Goal: Information Seeking & Learning: Learn about a topic

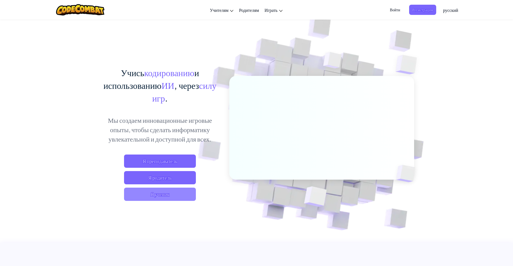
click at [181, 194] on span "Я ученик" at bounding box center [160, 194] width 72 height 13
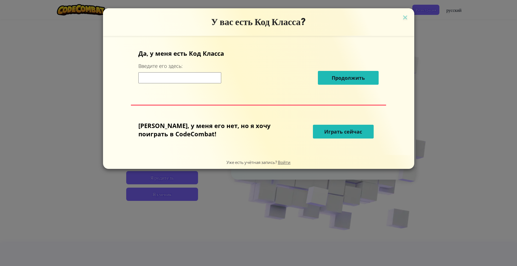
click at [333, 132] on span "Играть сейчас" at bounding box center [343, 131] width 38 height 7
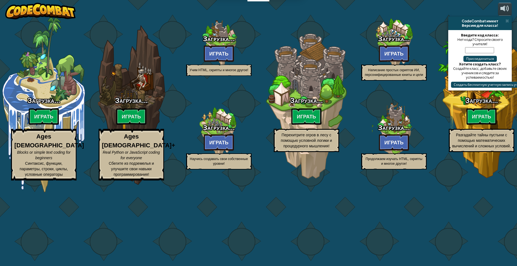
select select "ru"
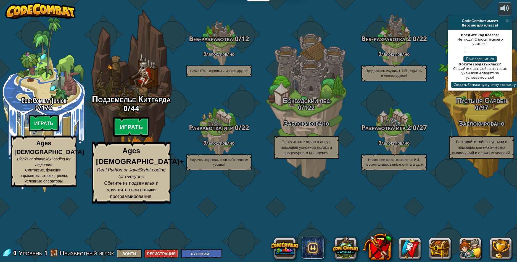
click at [136, 137] on btn "Играть" at bounding box center [131, 127] width 36 height 20
select select "ru"
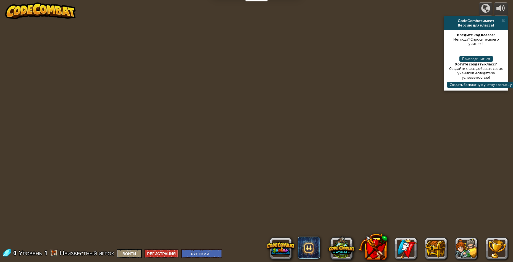
select select "ru"
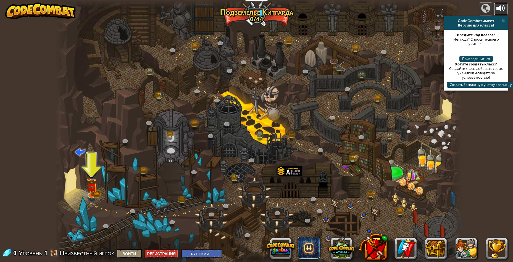
click at [501, 10] on div at bounding box center [500, 8] width 9 height 9
click at [505, 20] on span at bounding box center [503, 21] width 4 height 4
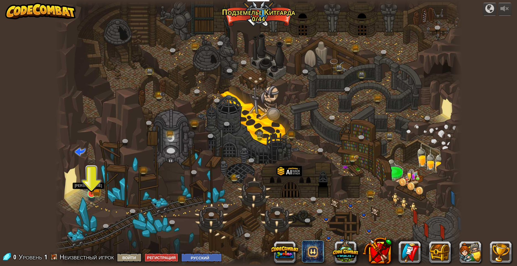
click at [94, 192] on img at bounding box center [91, 182] width 11 height 24
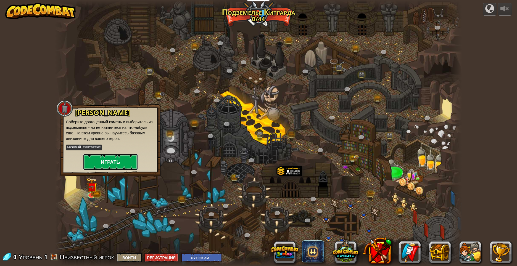
click at [103, 157] on button "Играть" at bounding box center [110, 162] width 55 height 17
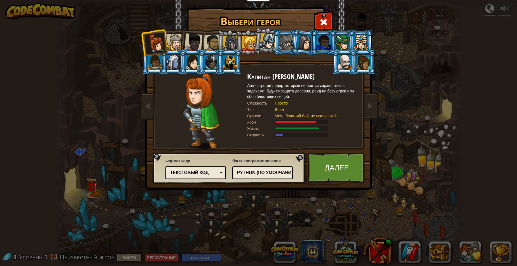
click at [350, 175] on link "Далее" at bounding box center [337, 168] width 58 height 30
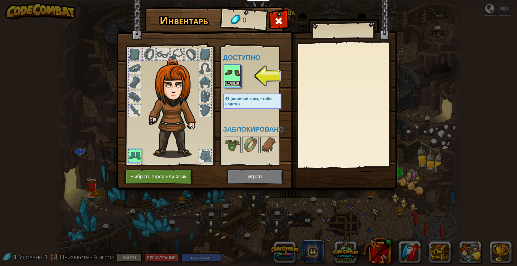
click at [234, 81] on button "Надеть" at bounding box center [232, 84] width 15 height 6
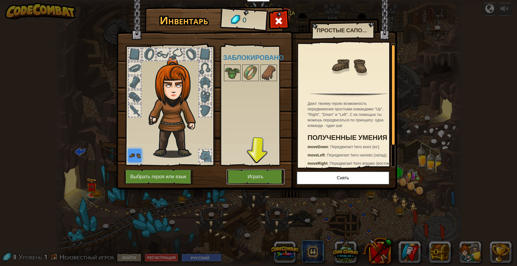
click at [248, 171] on button "Играть" at bounding box center [256, 176] width 58 height 15
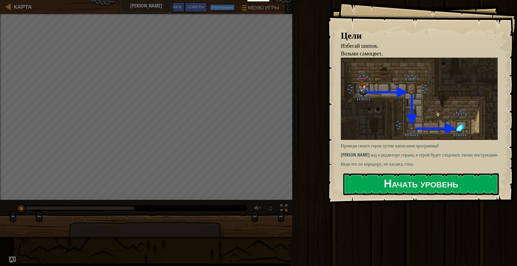
drag, startPoint x: 23, startPoint y: 207, endPoint x: 6, endPoint y: 217, distance: 19.8
click at [6, 217] on div "Избегай шипов. Возьми самоцвет. Цели : Не завершено ♫" at bounding box center [258, 125] width 517 height 223
click at [379, 182] on button "Начать уровень" at bounding box center [421, 184] width 156 height 22
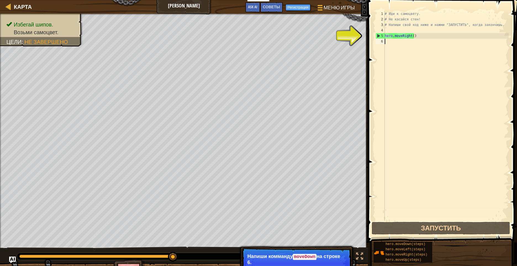
scroll to position [2, 0]
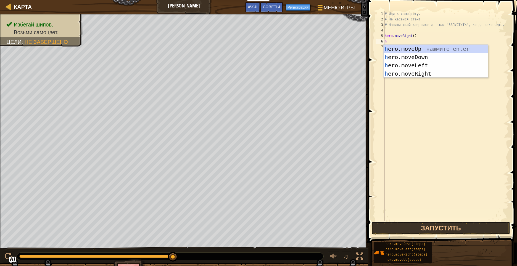
type textarea "he"
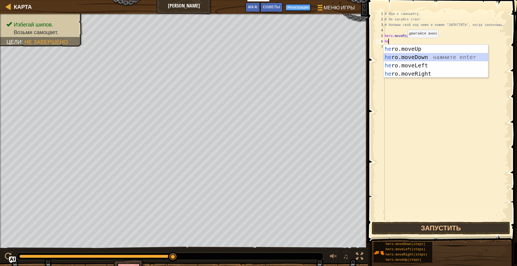
click at [404, 55] on div "he ro.moveUp нажмите enter he ro.moveDown нажмите enter he ro.moveLeft нажмите …" at bounding box center [436, 70] width 104 height 50
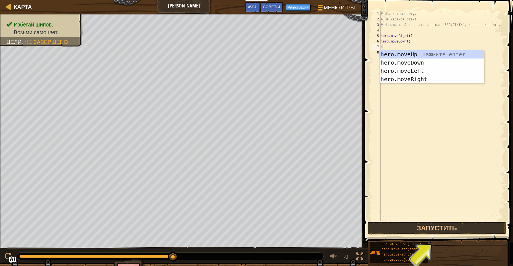
type textarea "he"
click at [425, 78] on div "he ro.moveUp нажмите enter he ro.moveDown нажмите enter he ro.moveLeft нажмите …" at bounding box center [432, 75] width 104 height 50
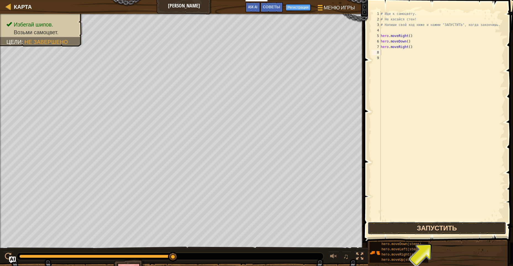
click at [411, 229] on button "Запустить" at bounding box center [437, 228] width 138 height 13
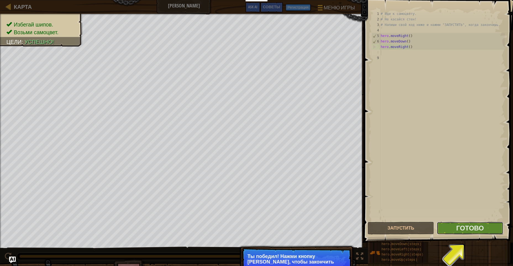
drag, startPoint x: 451, startPoint y: 230, endPoint x: 451, endPoint y: 234, distance: 4.7
click at [451, 234] on button "Готово" at bounding box center [470, 228] width 66 height 13
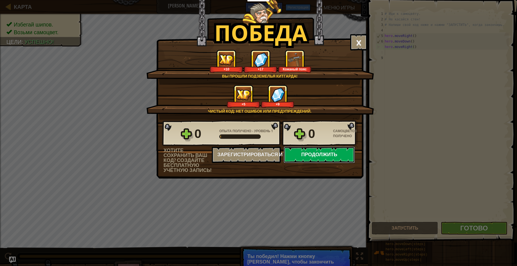
click at [325, 157] on button "Продолжить" at bounding box center [319, 155] width 71 height 17
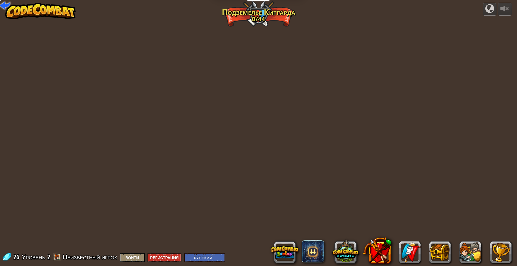
select select "ru"
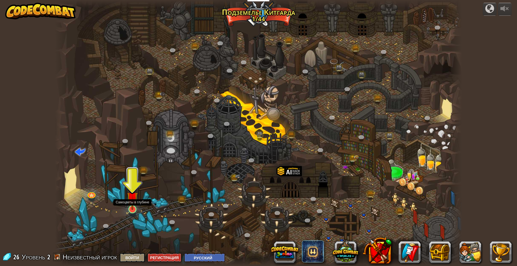
click at [133, 209] on img at bounding box center [132, 197] width 11 height 25
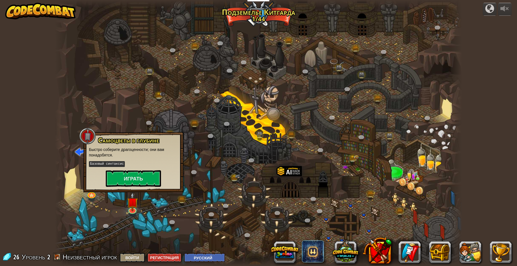
click at [148, 164] on p "Базовый синтаксис" at bounding box center [133, 164] width 89 height 7
click at [149, 175] on button "Играть" at bounding box center [133, 178] width 55 height 17
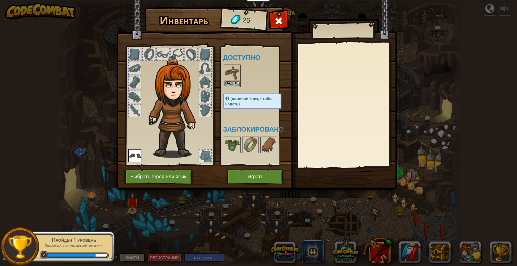
click at [232, 80] on img at bounding box center [232, 72] width 15 height 15
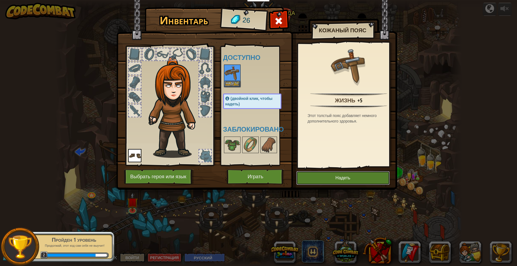
click at [354, 173] on button "Надеть" at bounding box center [342, 178] width 93 height 14
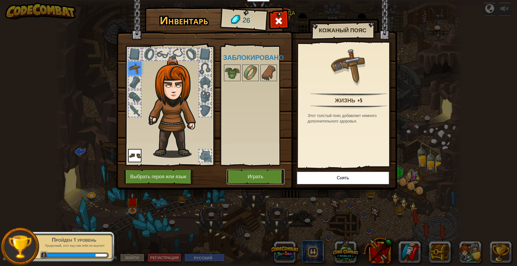
click at [269, 173] on button "Играть" at bounding box center [256, 176] width 58 height 15
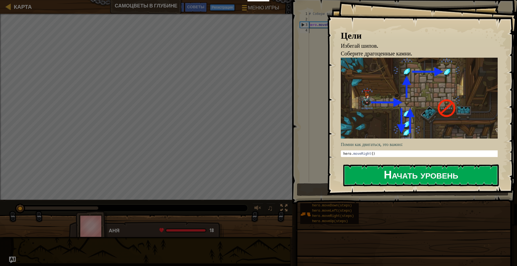
click at [379, 172] on button "Начать уровень" at bounding box center [421, 176] width 156 height 22
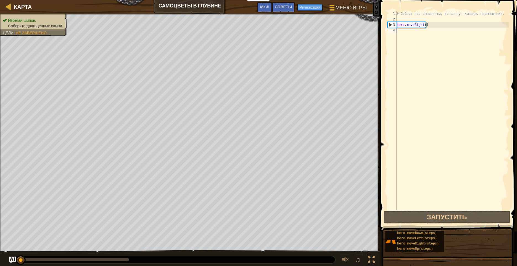
click at [406, 43] on div "# Собери все самоцветы, используя команды перемещения. hero . moveRight ( )" at bounding box center [452, 116] width 113 height 210
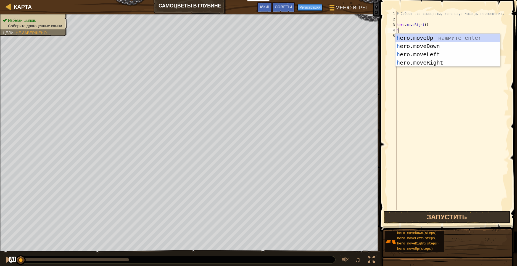
type textarea "he"
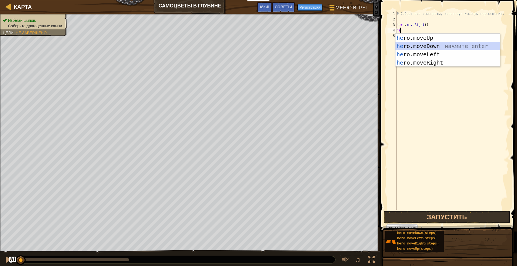
click at [429, 43] on div "he ro.moveUp нажмите enter he ro.moveDown нажмите enter he ro.moveLeft нажмите …" at bounding box center [448, 59] width 104 height 50
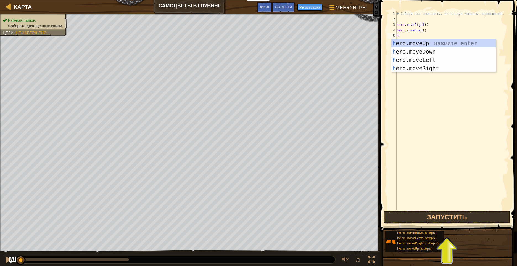
type textarea "he"
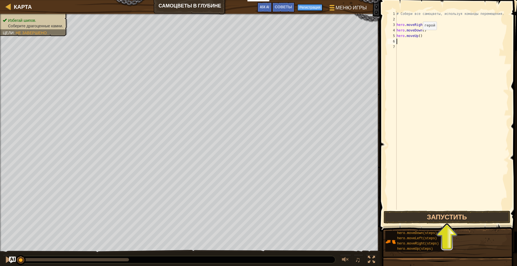
click at [418, 35] on div "# Собери все самоцветы, используя команды перемещения. hero . moveRight ( ) her…" at bounding box center [452, 116] width 113 height 210
type textarea "hero.moveUp(2)"
click at [428, 77] on div "# Собери все самоцветы, используя команды перемещения. hero . moveRight ( ) her…" at bounding box center [452, 116] width 113 height 210
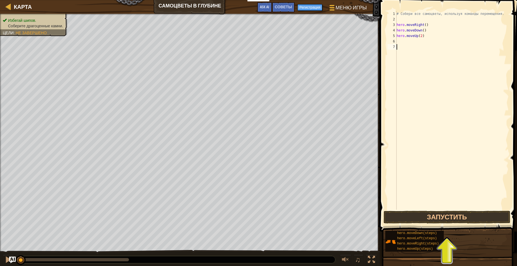
click at [399, 40] on div "# Собери все самоцветы, используя команды перемещения. hero . moveRight ( ) her…" at bounding box center [452, 116] width 113 height 210
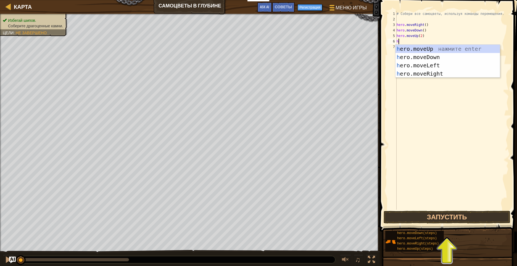
type textarea "he"
click at [445, 75] on div "he ro.moveUp нажмите enter he ro.moveDown нажмите enter he ro.moveLeft нажмите …" at bounding box center [448, 70] width 104 height 50
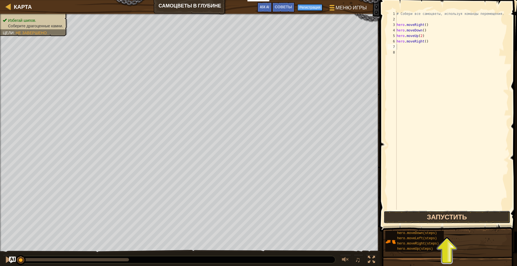
click at [468, 214] on button "Запустить" at bounding box center [447, 217] width 127 height 13
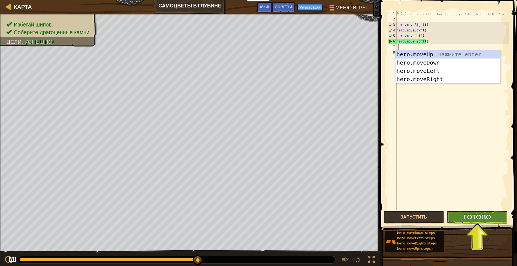
type textarea "he"
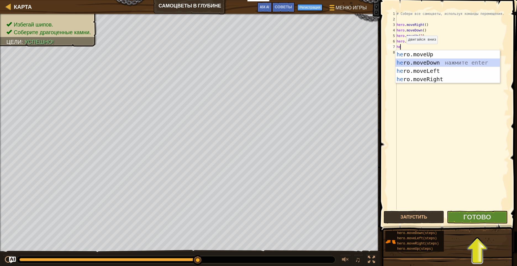
click at [439, 61] on div "he ro.moveUp нажмите enter he ro.moveDown нажмите enter he ro.moveLeft нажмите …" at bounding box center [448, 75] width 104 height 50
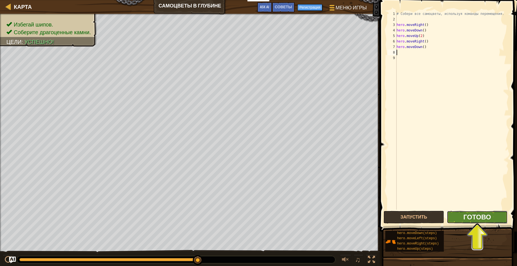
click at [467, 218] on span "Готово" at bounding box center [478, 217] width 28 height 9
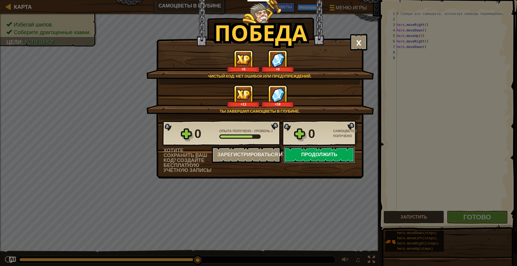
click at [318, 153] on button "Продолжить" at bounding box center [319, 155] width 71 height 17
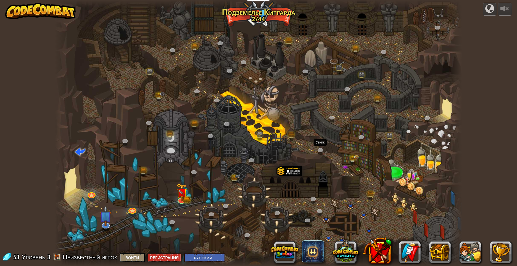
select select "ru"
click at [180, 200] on link at bounding box center [181, 199] width 11 height 11
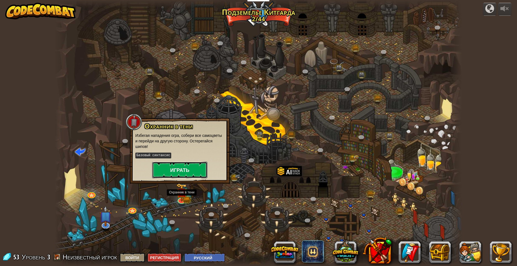
click at [189, 172] on button "Играть" at bounding box center [179, 170] width 55 height 17
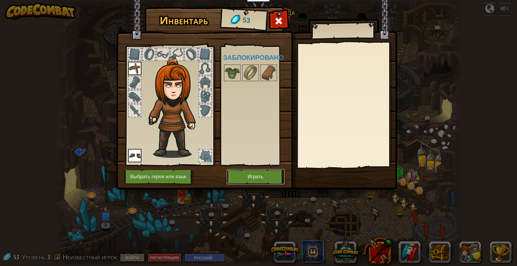
click at [263, 178] on button "Играть" at bounding box center [256, 176] width 58 height 15
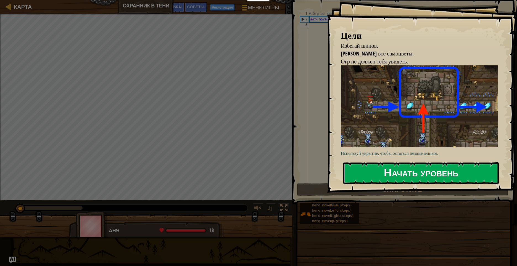
click at [376, 166] on button "Начать уровень" at bounding box center [421, 173] width 156 height 22
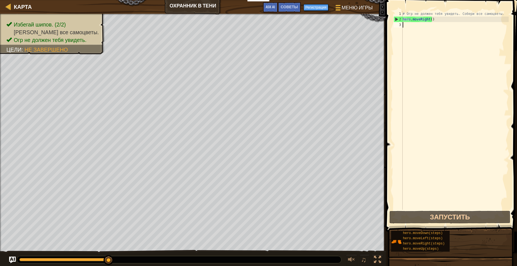
click at [415, 30] on div "# Огр не должен тебя увидеть. Собери все самоцветы. hero . moveRight ( )" at bounding box center [455, 116] width 107 height 210
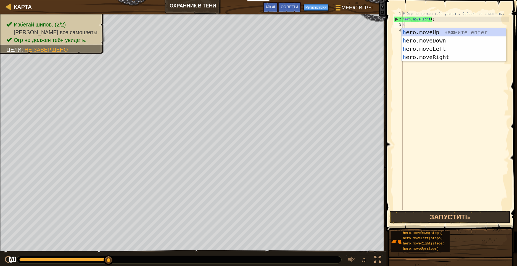
scroll to position [2, 0]
type textarea "he"
click at [438, 31] on div "he ro.moveUp нажмите enter he ro.moveDown нажмите enter he ro.moveLeft нажмите …" at bounding box center [454, 53] width 104 height 50
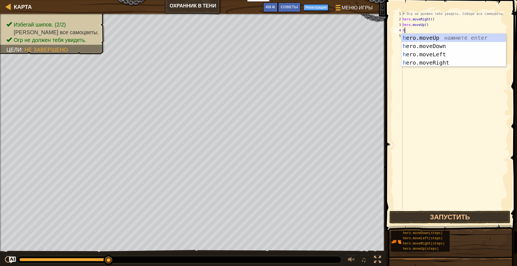
type textarea "he"
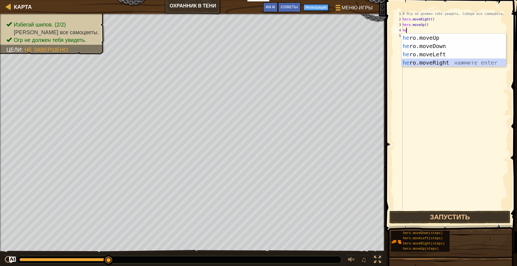
click at [447, 61] on div "he ro.moveUp нажмите enter he ro.moveDown нажмите enter he ro.moveLeft нажмите …" at bounding box center [454, 59] width 104 height 50
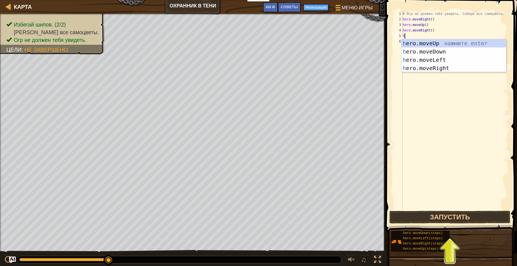
type textarea "he"
click at [443, 51] on div "he ro.moveUp нажмите enter he ro.moveDown нажмите enter he ro.moveLeft нажмите …" at bounding box center [454, 64] width 104 height 50
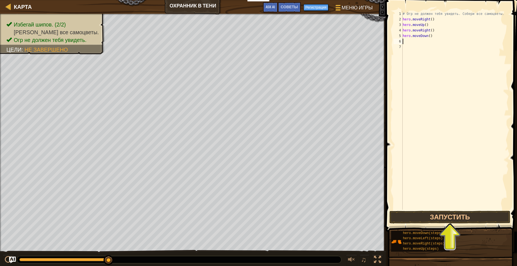
type textarea "he"
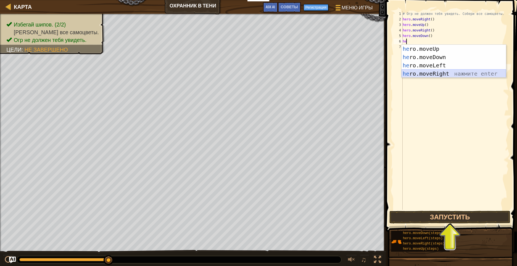
click at [447, 72] on div "he ro.moveUp нажмите enter he ro.moveDown нажмите enter he ro.moveLeft нажмите …" at bounding box center [454, 70] width 104 height 50
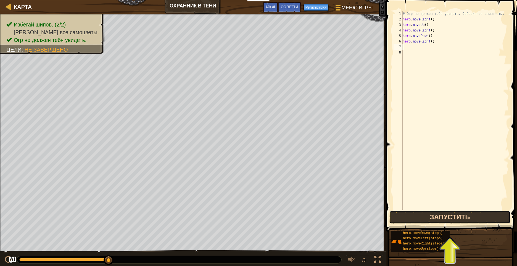
click at [459, 219] on button "Запустить" at bounding box center [450, 217] width 121 height 13
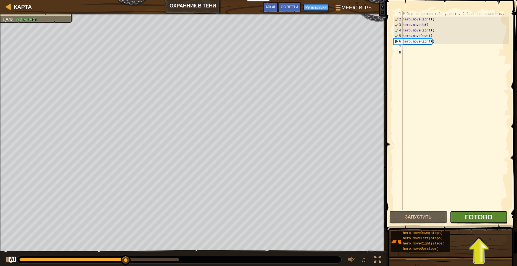
click at [484, 218] on span "Готово" at bounding box center [479, 217] width 28 height 9
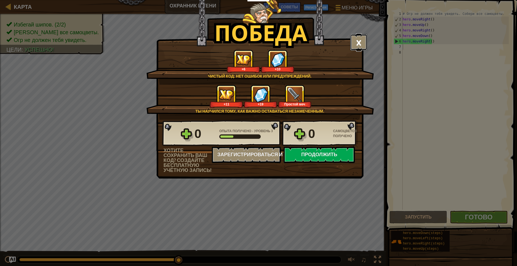
click at [363, 41] on button "×" at bounding box center [358, 42] width 17 height 17
